Goal: Task Accomplishment & Management: Use online tool/utility

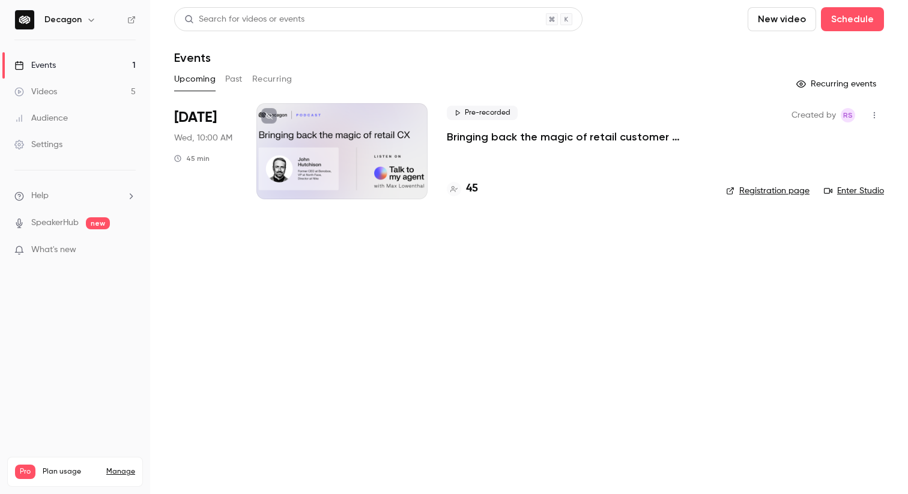
click at [551, 133] on p "Bringing back the magic of retail customer experience" at bounding box center [577, 137] width 260 height 14
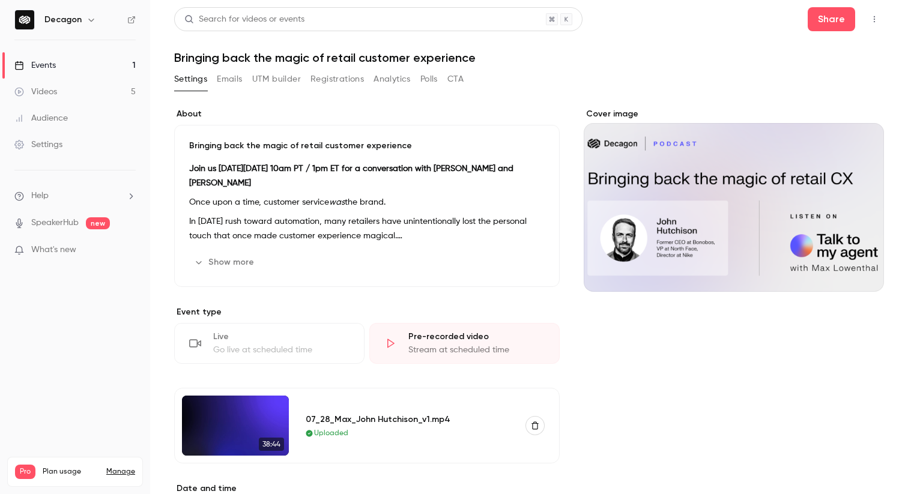
scroll to position [24, 0]
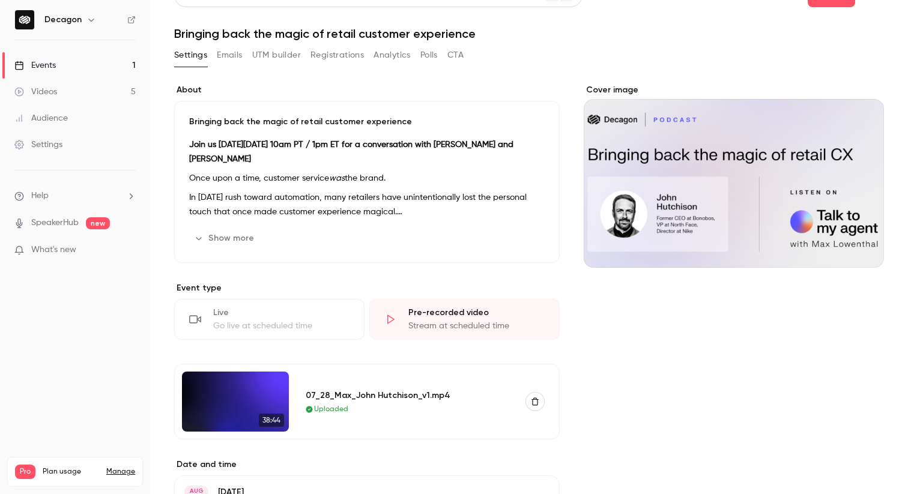
click at [268, 421] on span "38:44" at bounding box center [271, 420] width 25 height 13
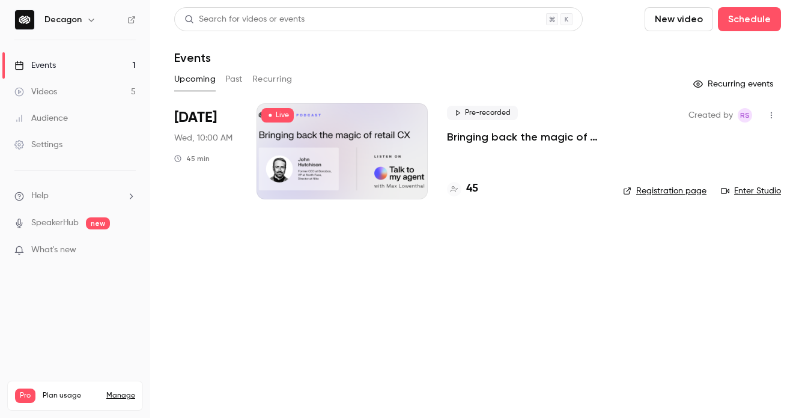
click at [335, 161] on div at bounding box center [341, 151] width 171 height 96
click at [761, 193] on link "Enter Studio" at bounding box center [751, 191] width 60 height 12
